Goal: Transaction & Acquisition: Purchase product/service

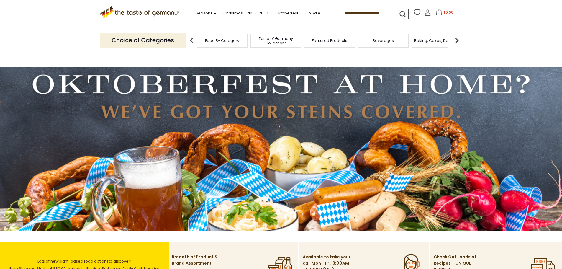
click at [456, 43] on img at bounding box center [457, 41] width 12 height 12
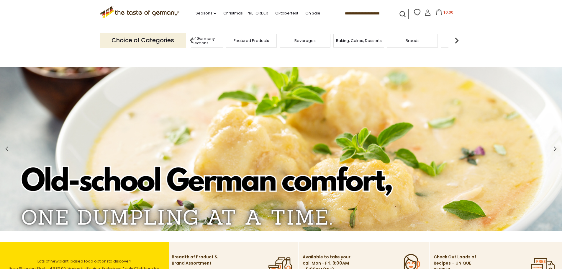
click at [456, 43] on img at bounding box center [457, 41] width 12 height 12
click at [456, 42] on img at bounding box center [457, 41] width 12 height 12
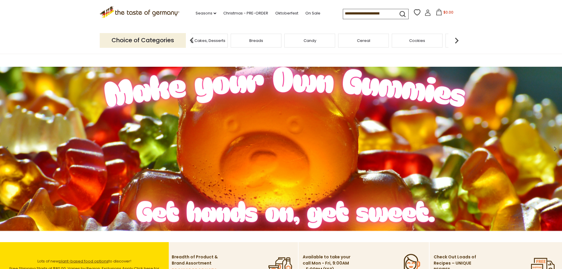
click at [456, 42] on img at bounding box center [457, 41] width 12 height 12
click at [371, 41] on span "Chocolate & Marzipan" at bounding box center [368, 40] width 43 height 4
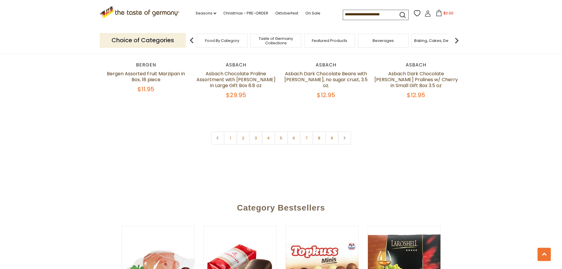
scroll to position [1418, 0]
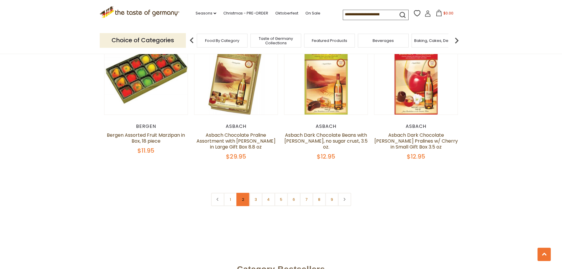
click at [242, 193] on link "2" at bounding box center [242, 199] width 13 height 13
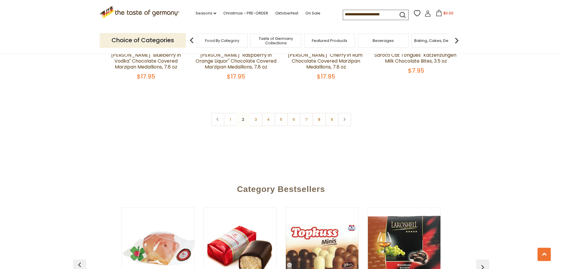
scroll to position [1491, 0]
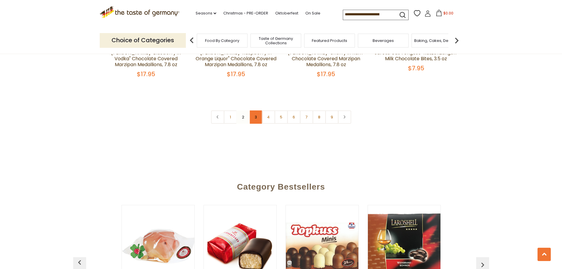
click at [258, 111] on link "3" at bounding box center [255, 116] width 13 height 13
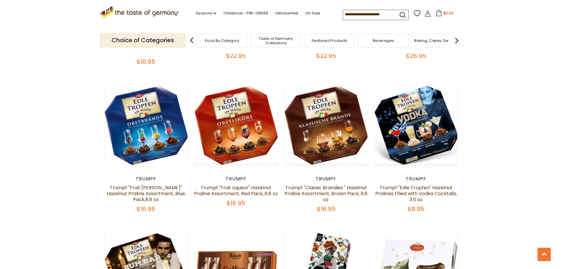
scroll to position [494, 0]
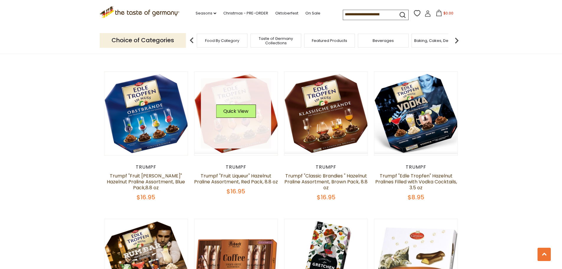
click at [256, 93] on link at bounding box center [236, 113] width 70 height 70
